Goal: Task Accomplishment & Management: Complete application form

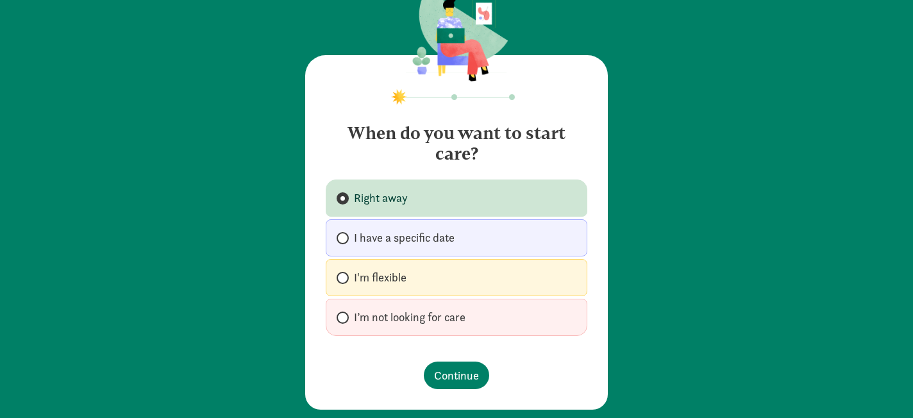
scroll to position [35, 0]
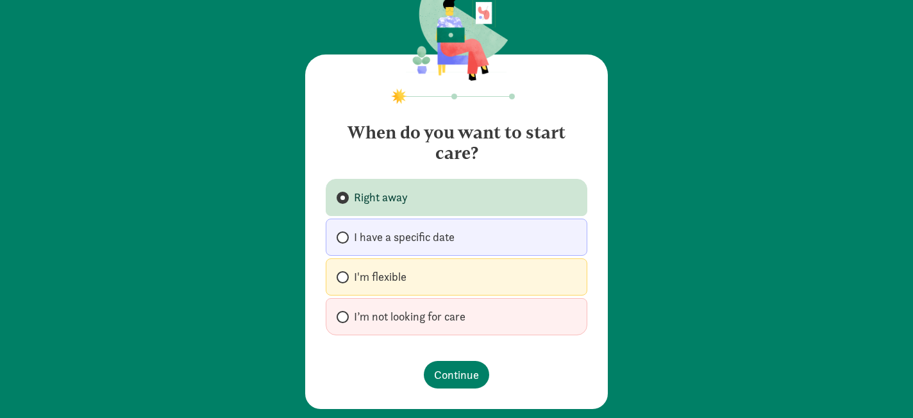
click at [437, 239] on span "I have a specific date" at bounding box center [404, 237] width 101 height 15
click at [345, 239] on input "I have a specific date" at bounding box center [341, 237] width 8 height 8
radio input "true"
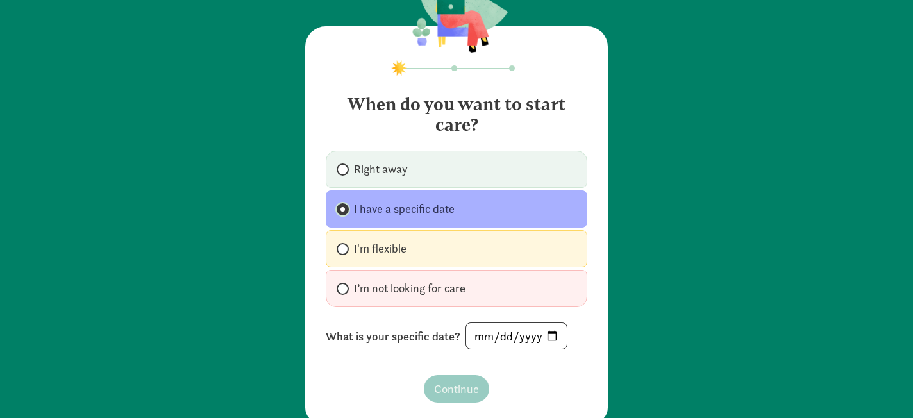
scroll to position [94, 0]
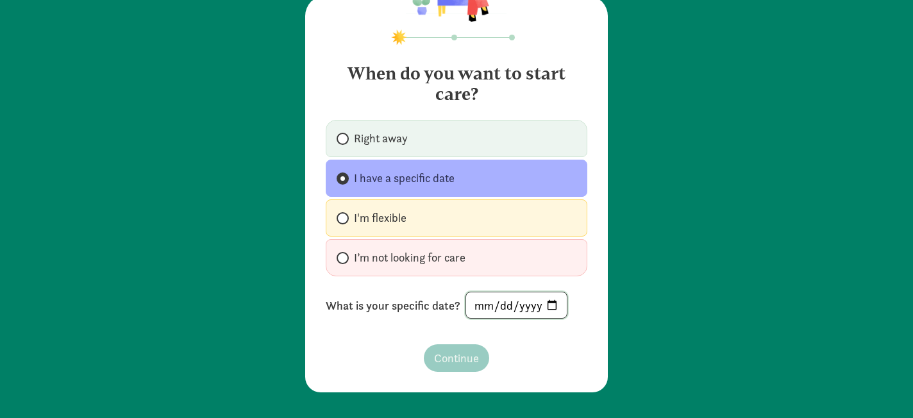
click at [518, 308] on input "date" at bounding box center [516, 305] width 101 height 26
click at [554, 307] on input "date" at bounding box center [516, 305] width 101 height 26
click at [541, 304] on input "[DATE]" at bounding box center [516, 305] width 101 height 26
click at [549, 303] on input "[DATE]" at bounding box center [516, 305] width 101 height 26
type input "[DATE]"
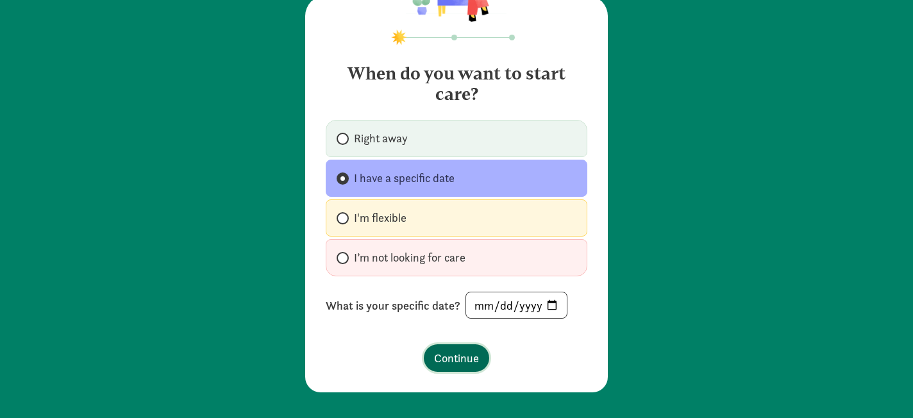
click at [450, 368] on button "Continue" at bounding box center [456, 358] width 65 height 28
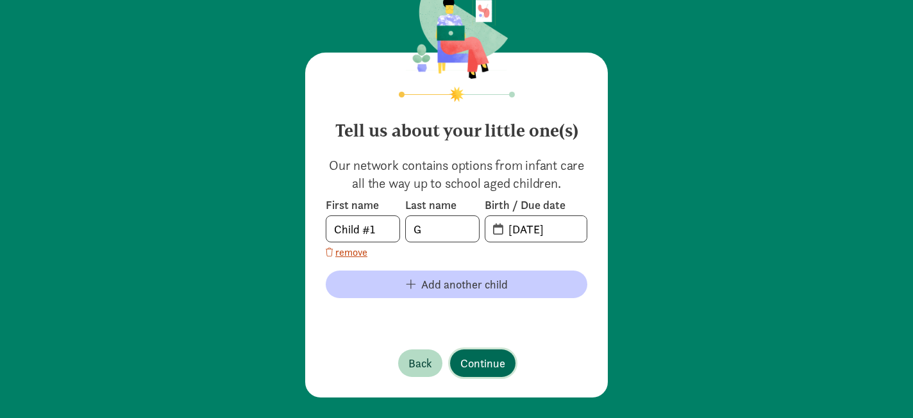
scroll to position [42, 0]
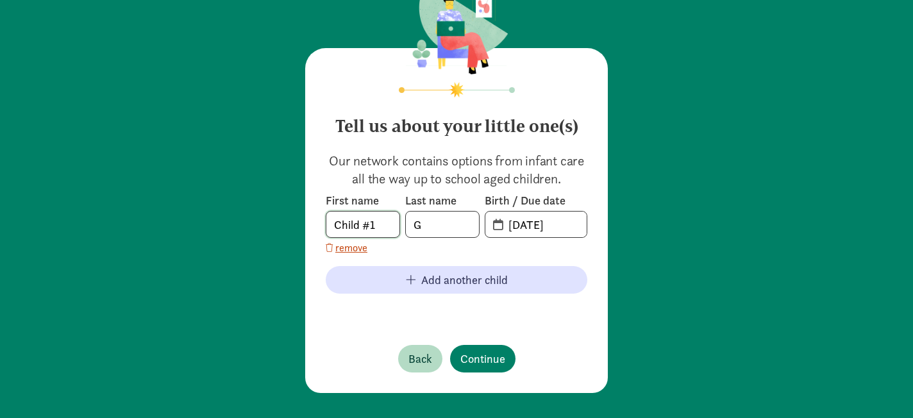
click at [366, 228] on input "Child #1" at bounding box center [362, 225] width 73 height 26
click at [373, 226] on input "Child #1" at bounding box center [362, 225] width 73 height 26
type input "[PERSON_NAME]"
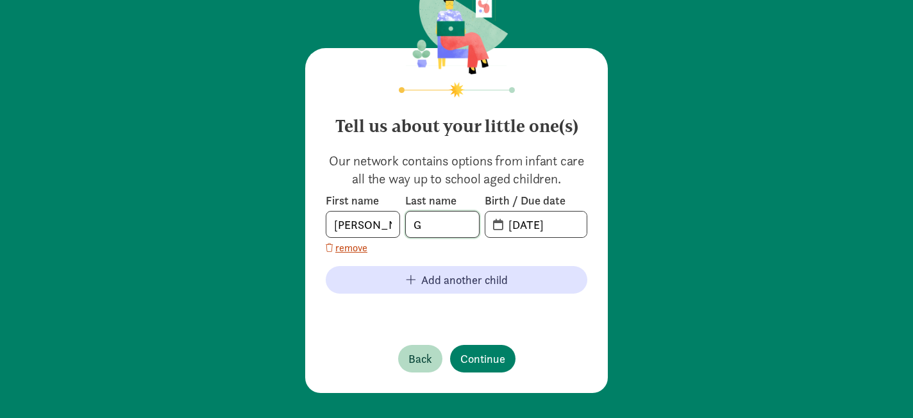
click at [434, 228] on input "G" at bounding box center [442, 225] width 73 height 26
type input "Domo"
click at [553, 227] on input "[DATE]" at bounding box center [544, 225] width 86 height 26
click at [521, 223] on input "[DATE]" at bounding box center [544, 225] width 86 height 26
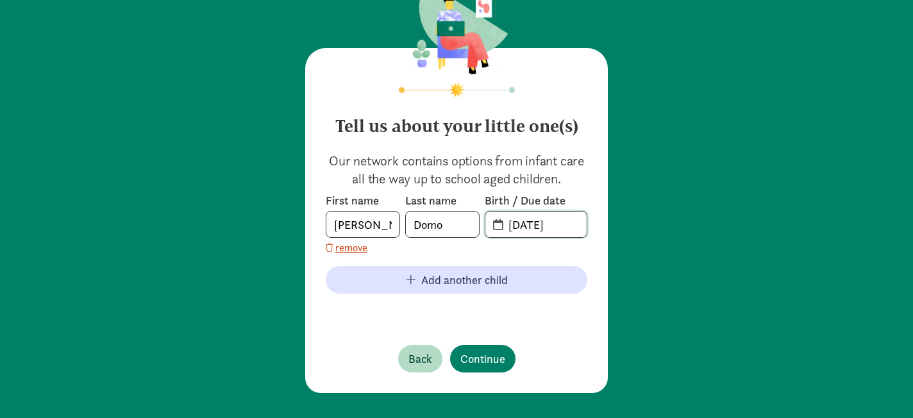
click at [536, 226] on input "[DATE]" at bounding box center [544, 225] width 86 height 26
type input "[DATE]"
click at [487, 364] on span "Continue" at bounding box center [483, 358] width 45 height 17
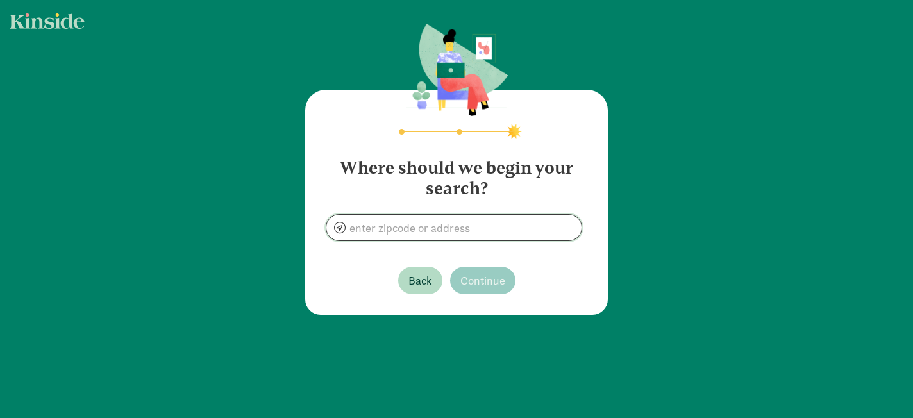
click at [489, 223] on input at bounding box center [453, 228] width 255 height 26
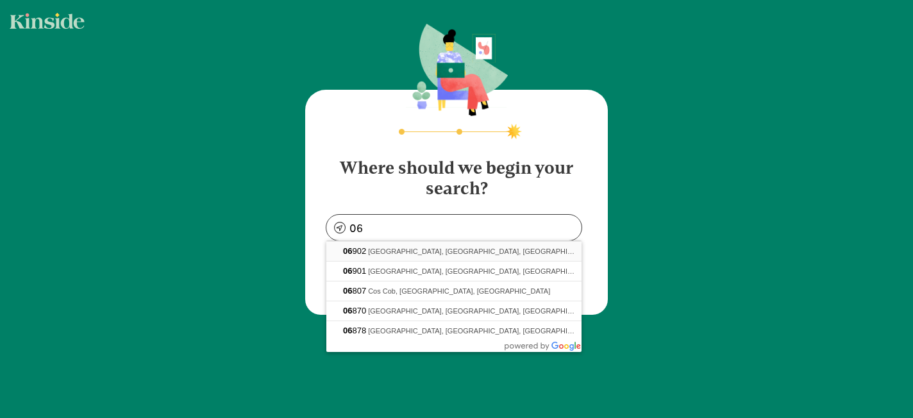
type input "[GEOGRAPHIC_DATA], [GEOGRAPHIC_DATA]"
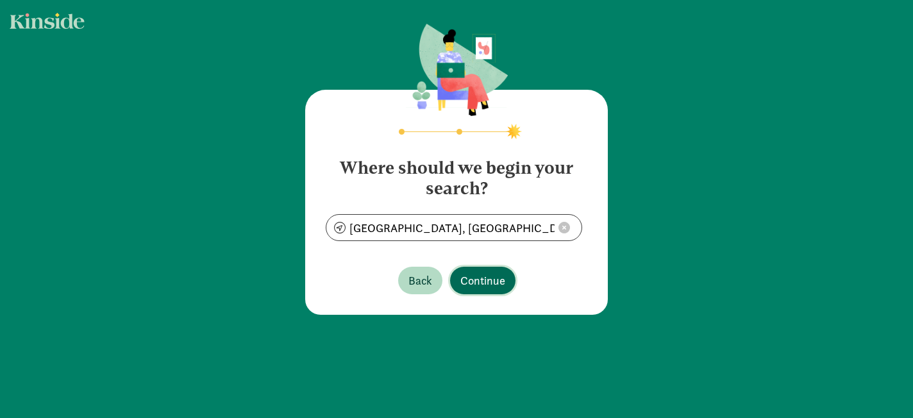
click at [468, 282] on span "Continue" at bounding box center [483, 280] width 45 height 17
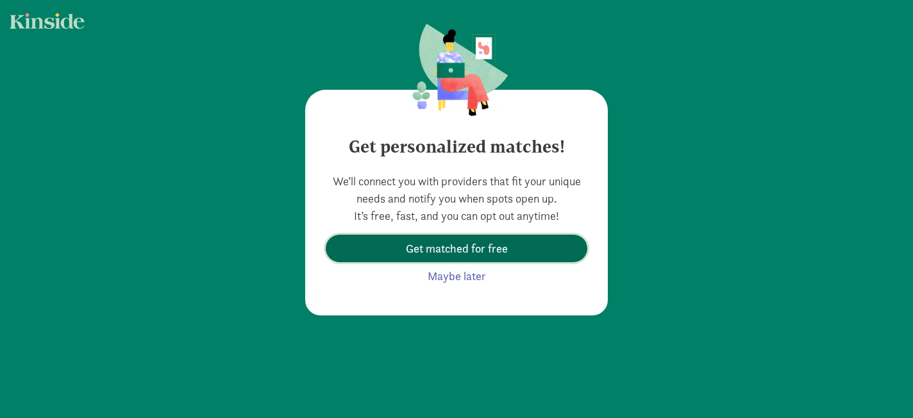
click at [446, 245] on span "Get matched for free" at bounding box center [457, 248] width 102 height 17
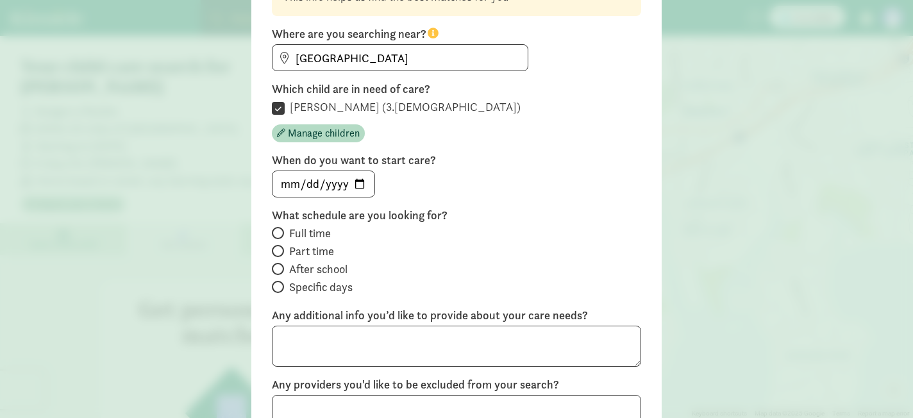
scroll to position [130, 0]
click at [285, 235] on label "Full time" at bounding box center [456, 233] width 369 height 15
click at [280, 235] on input "Full time" at bounding box center [276, 234] width 8 height 8
radio input "true"
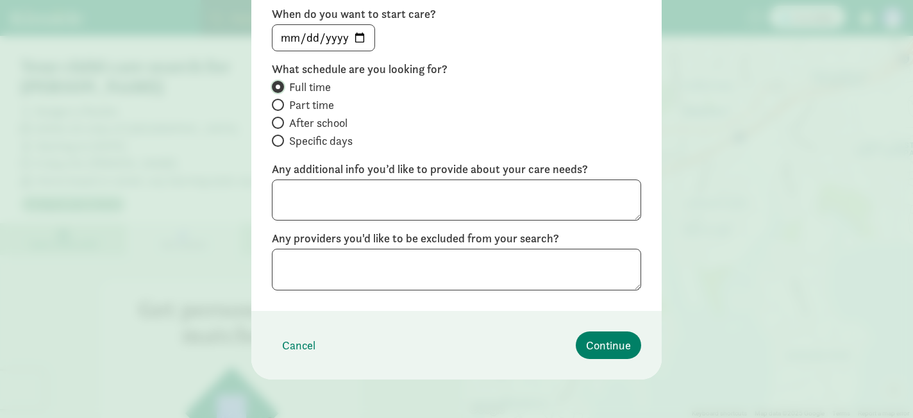
scroll to position [280, 0]
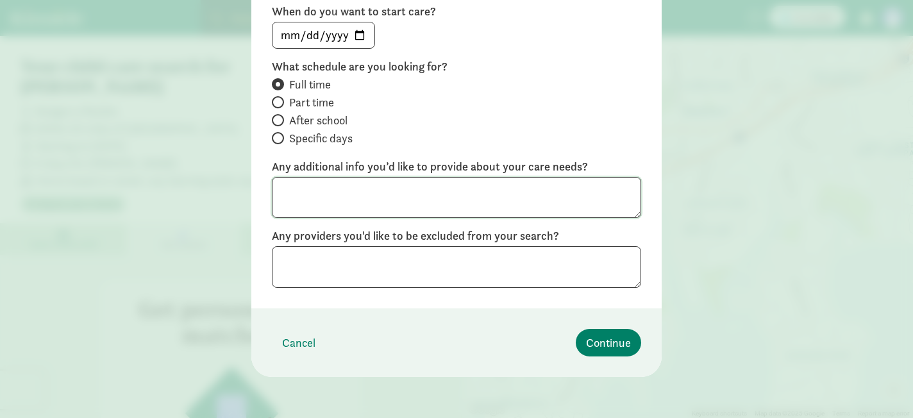
click at [349, 199] on textarea at bounding box center [456, 198] width 369 height 42
click at [593, 341] on span "Continue" at bounding box center [608, 342] width 45 height 17
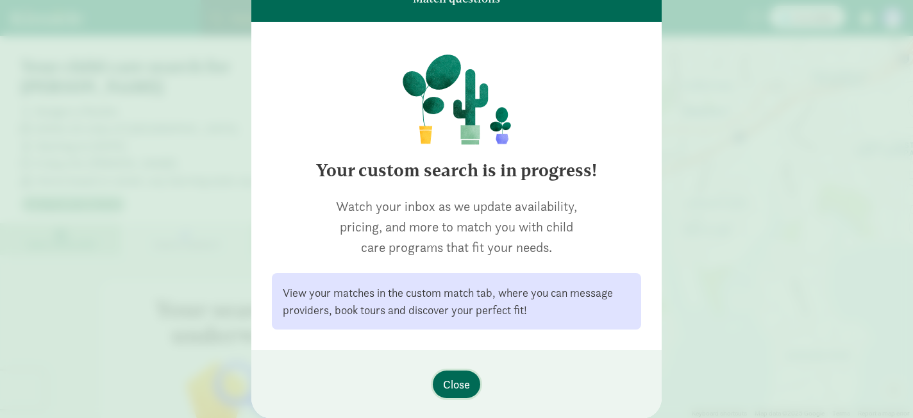
scroll to position [90, 0]
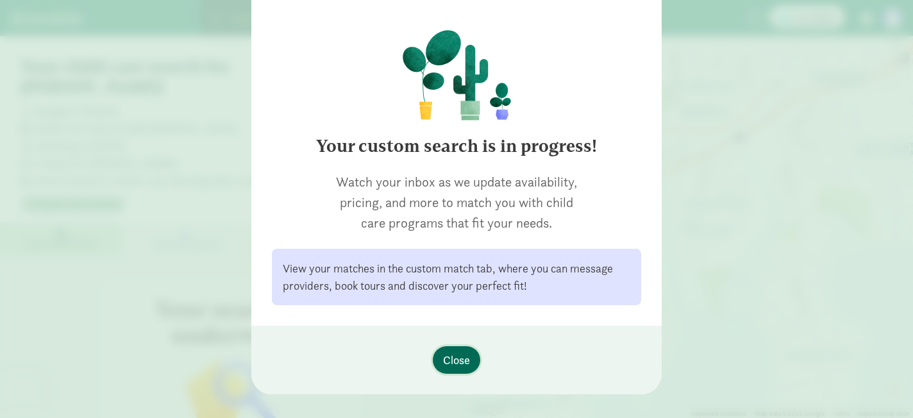
click at [460, 364] on span "Close" at bounding box center [456, 359] width 27 height 17
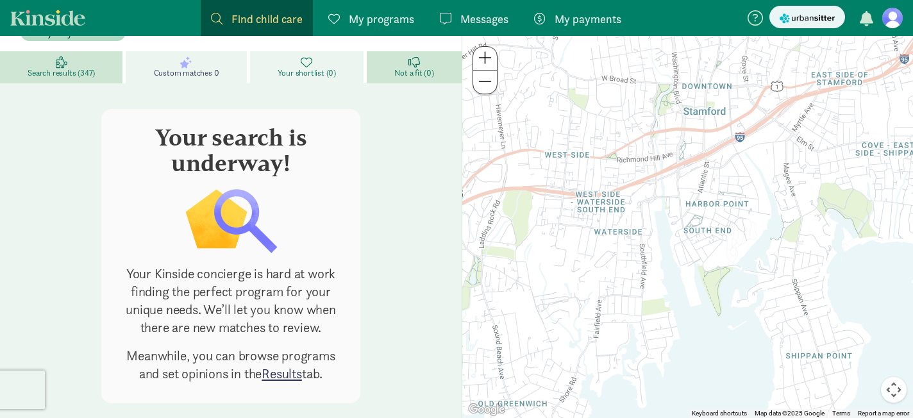
scroll to position [0, 0]
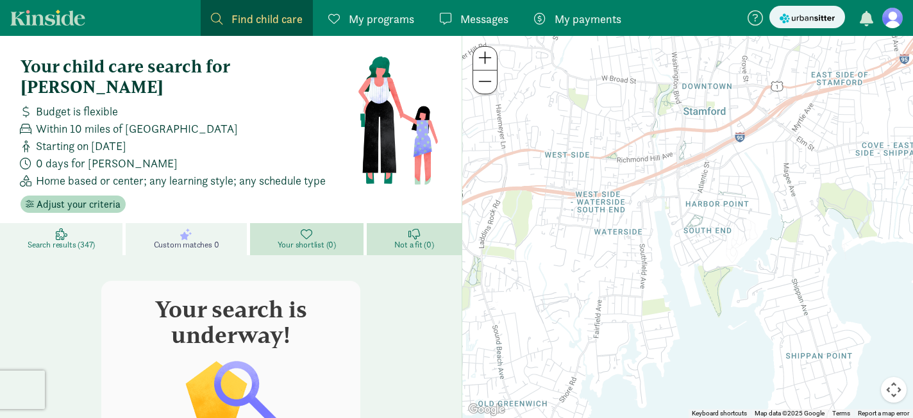
click at [69, 223] on link "Search results (347)" at bounding box center [63, 239] width 126 height 32
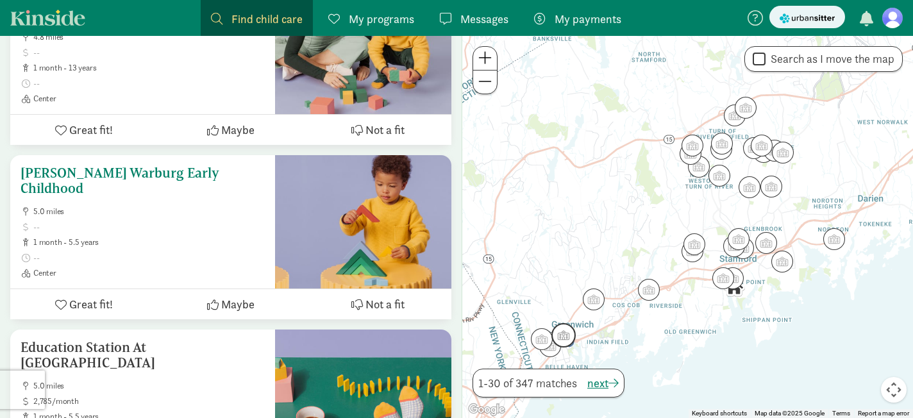
scroll to position [4317, 0]
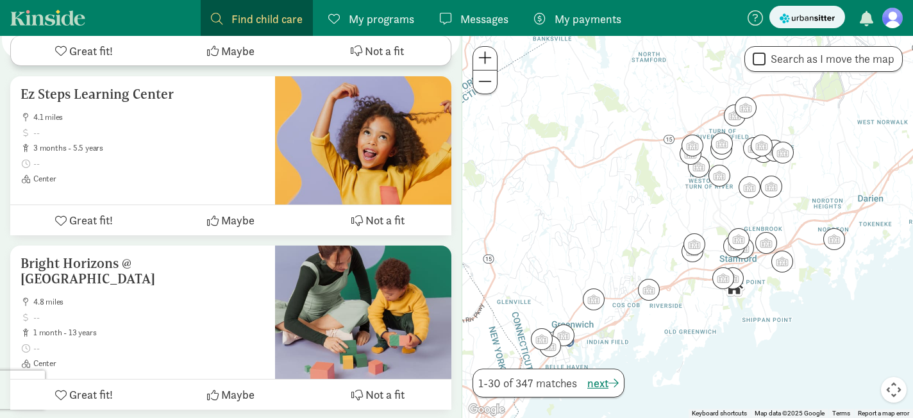
click at [898, 23] on figure at bounding box center [893, 18] width 21 height 21
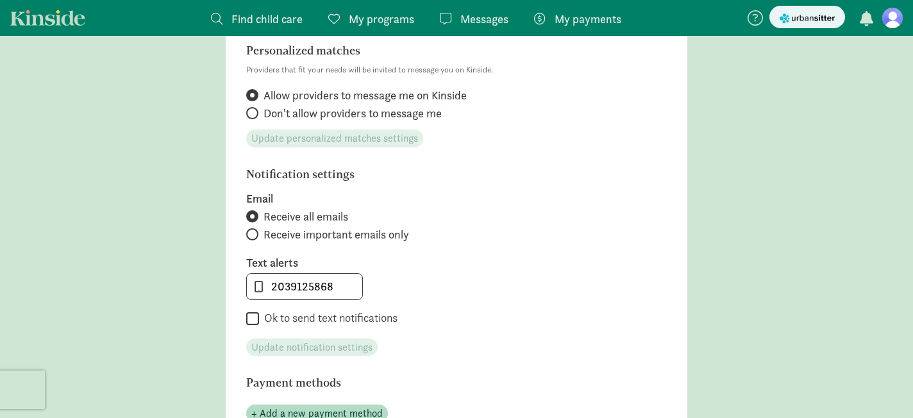
scroll to position [494, 0]
